Goal: Find specific page/section: Find specific page/section

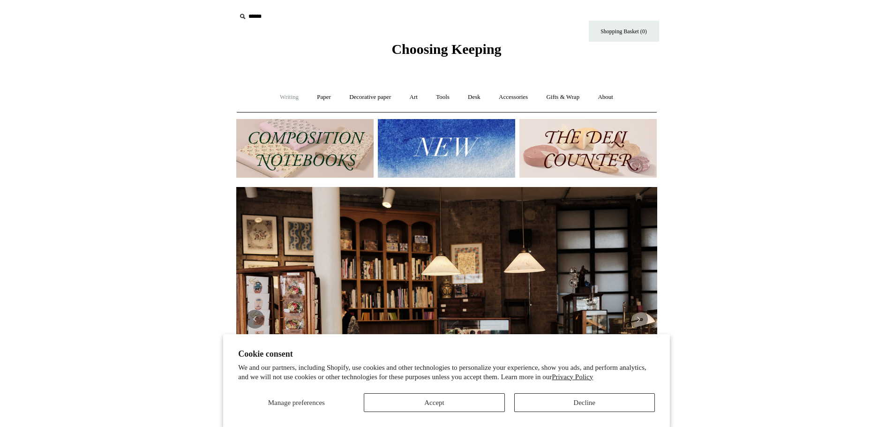
click at [281, 99] on link "Writing +" at bounding box center [289, 97] width 36 height 25
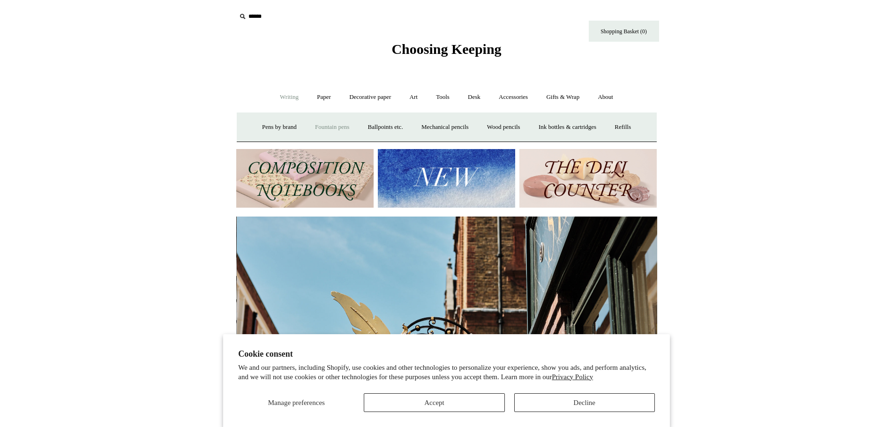
scroll to position [0, 421]
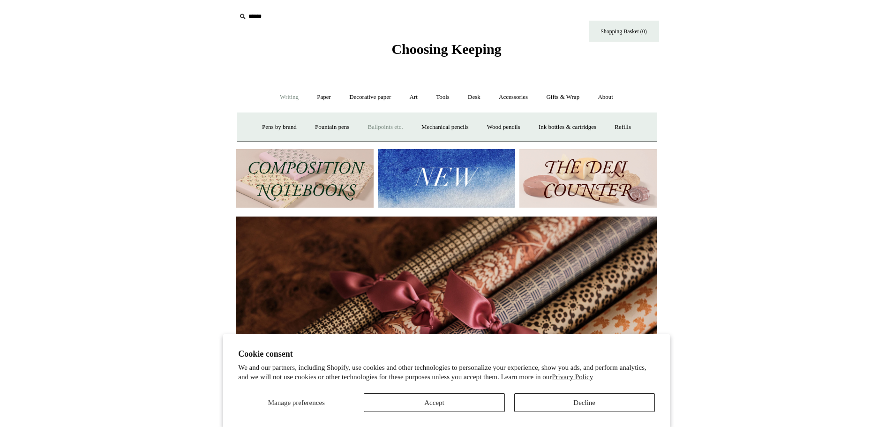
click at [383, 128] on link "Ballpoints etc. +" at bounding box center [386, 127] width 52 height 25
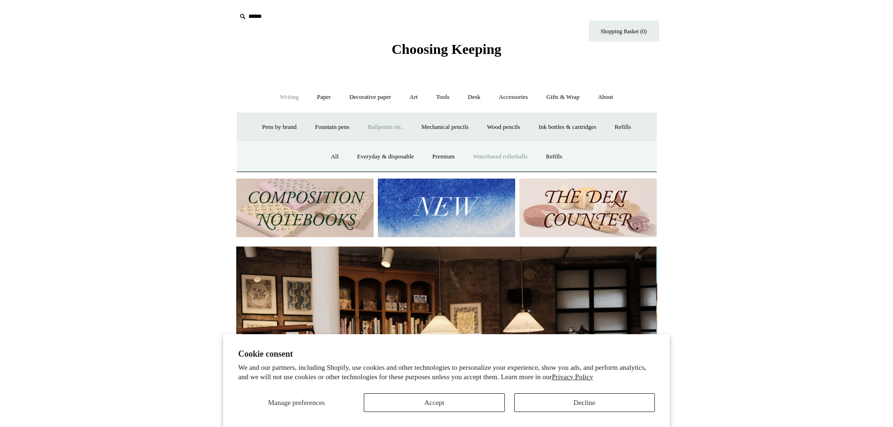
scroll to position [0, 0]
click at [441, 155] on link "Premium" at bounding box center [443, 156] width 39 height 25
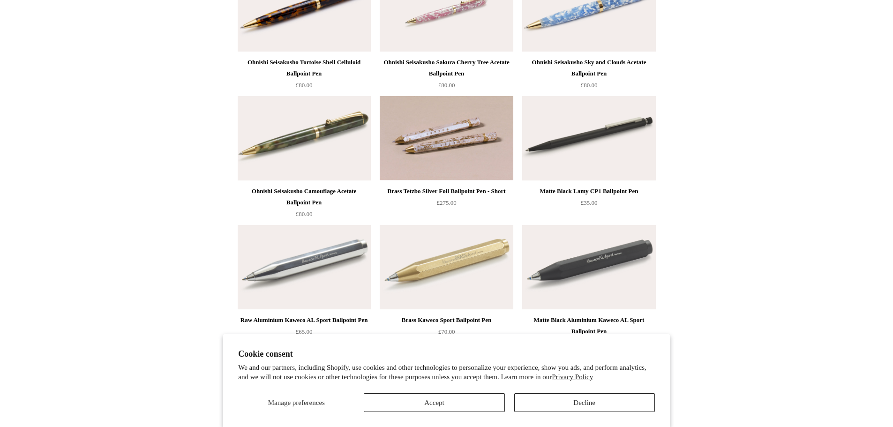
scroll to position [164, 0]
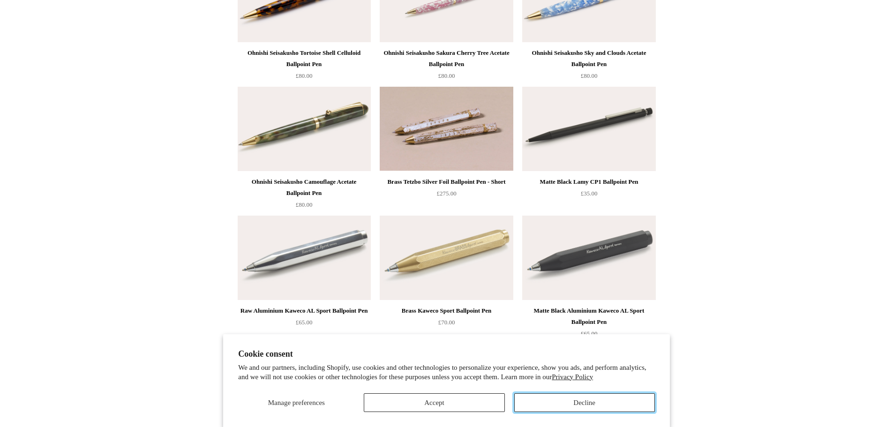
click at [565, 401] on button "Decline" at bounding box center [584, 402] width 141 height 19
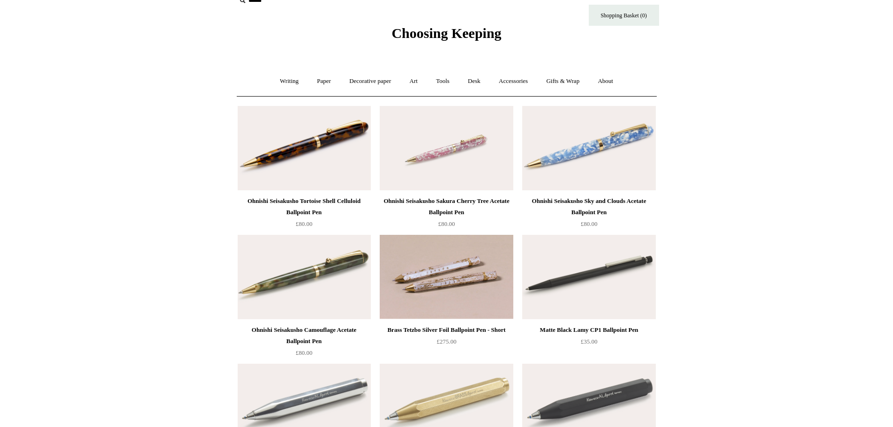
scroll to position [0, 0]
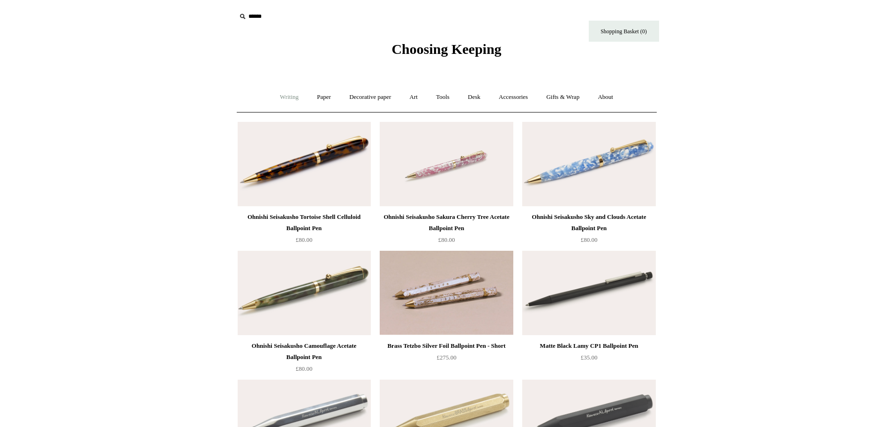
click at [281, 103] on link "Writing +" at bounding box center [289, 97] width 36 height 25
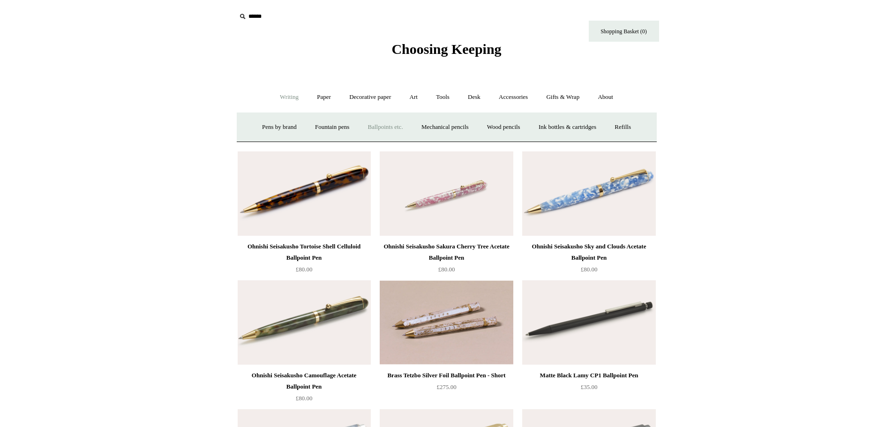
click at [392, 126] on link "Ballpoints etc. +" at bounding box center [386, 127] width 52 height 25
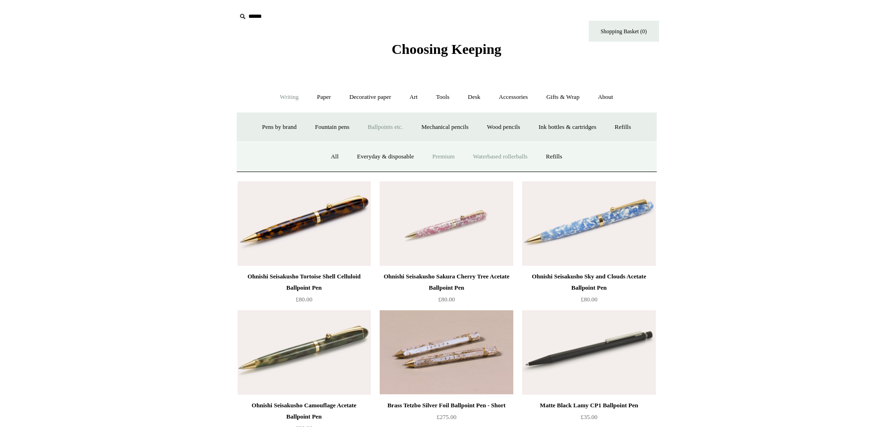
click at [504, 158] on link "Waterbased rollerballs" at bounding box center [500, 156] width 71 height 25
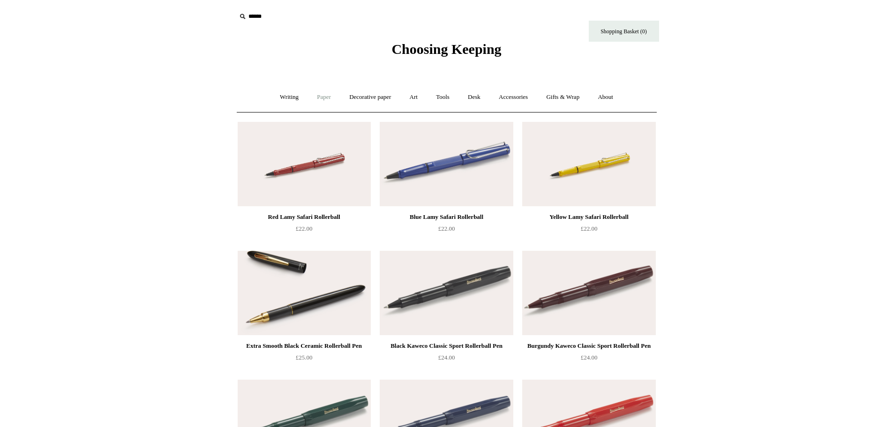
click at [317, 96] on link "Paper +" at bounding box center [323, 97] width 31 height 25
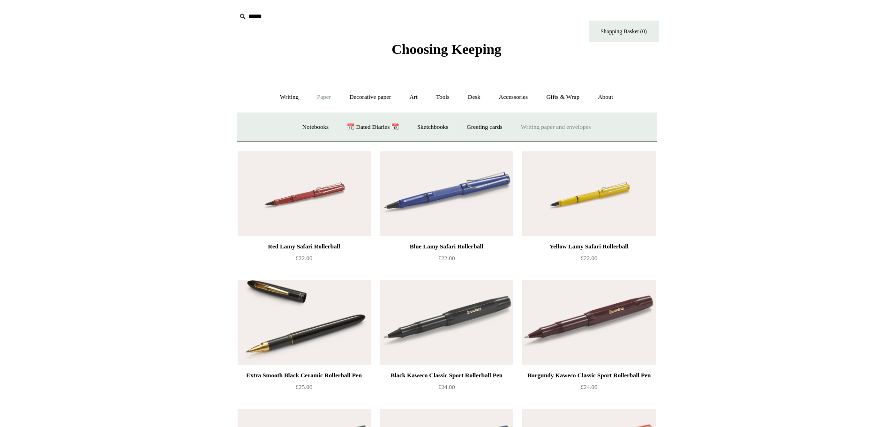
click at [559, 127] on link "Writing paper and envelopes +" at bounding box center [555, 127] width 87 height 25
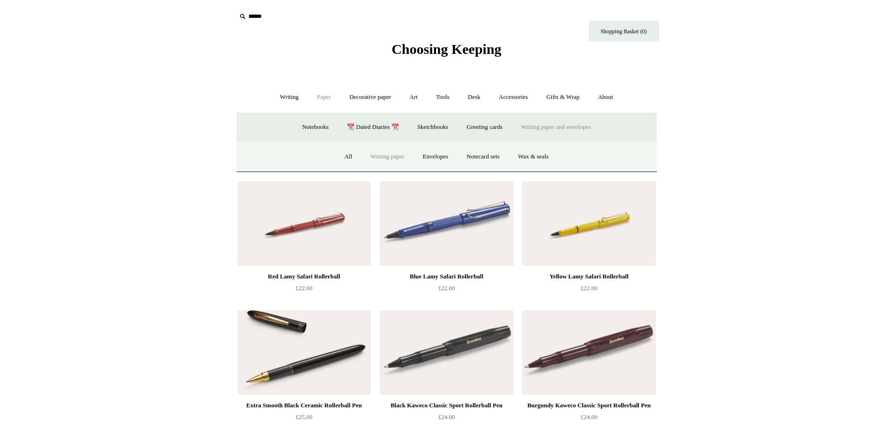
click at [376, 155] on link "Writing paper" at bounding box center [387, 156] width 51 height 25
